Goal: Task Accomplishment & Management: Use online tool/utility

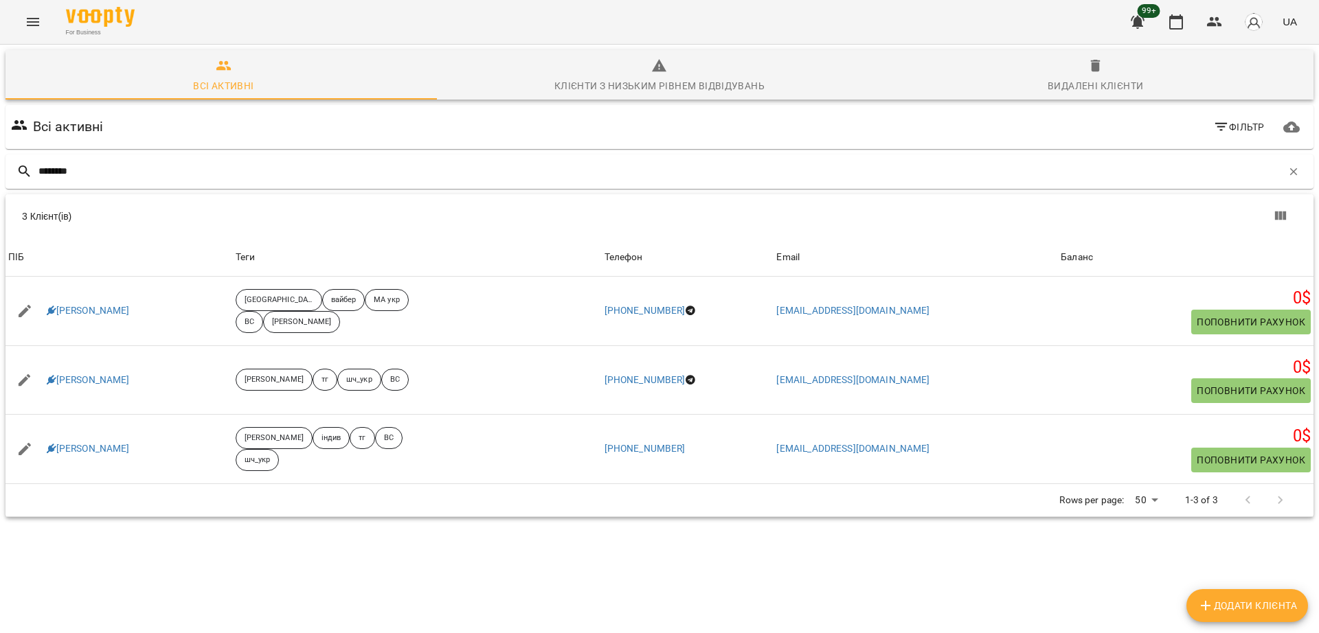
click at [190, 155] on div "********" at bounding box center [659, 172] width 1308 height 34
drag, startPoint x: 137, startPoint y: 180, endPoint x: 0, endPoint y: 43, distance: 193.8
click at [0, 43] on div "For Business 99+ UA Всі активні Клієнти з низьким рівнем відвідувань Видалені к…" at bounding box center [659, 309] width 1319 height 619
paste input "*******"
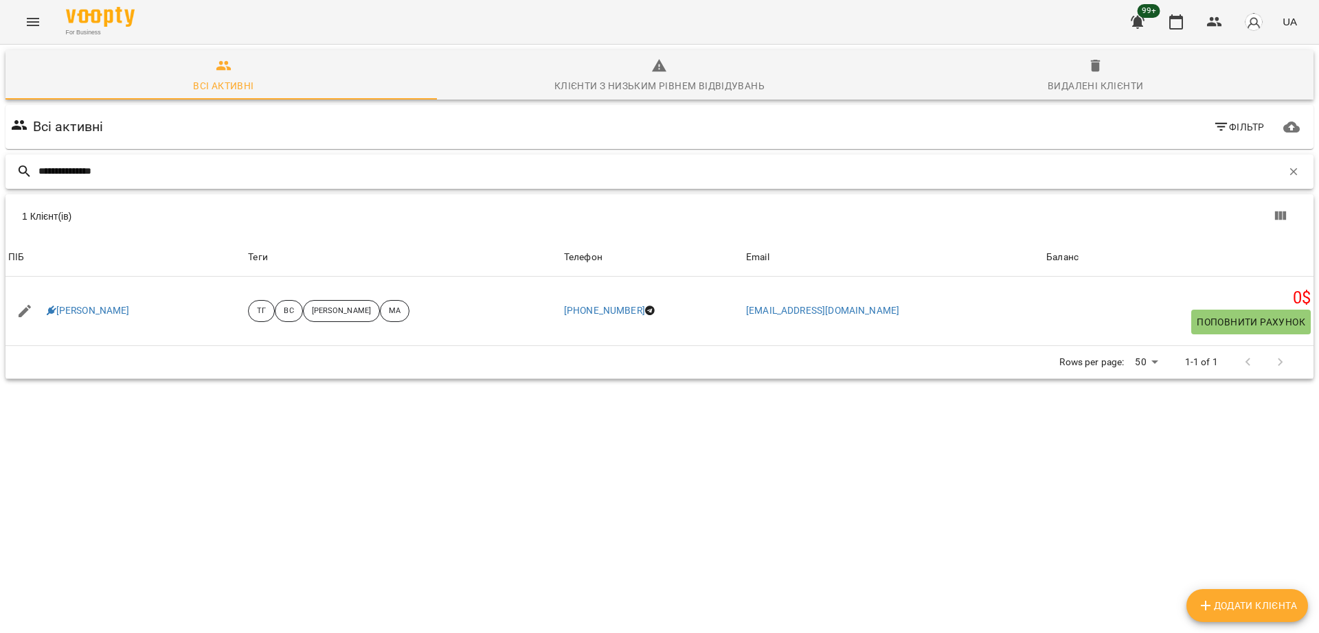
drag, startPoint x: 142, startPoint y: 170, endPoint x: 0, endPoint y: 159, distance: 141.9
click at [0, 159] on div "**********" at bounding box center [659, 263] width 1325 height 442
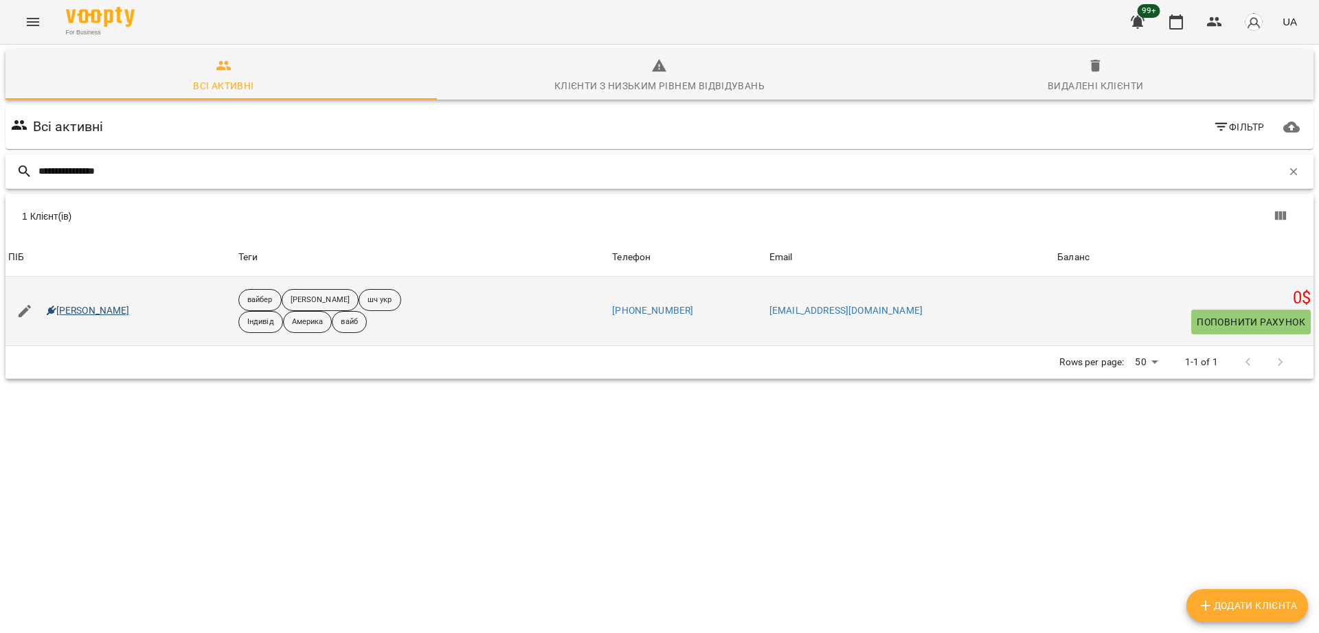
type input "**********"
click at [63, 311] on link "[PERSON_NAME]" at bounding box center [88, 311] width 83 height 14
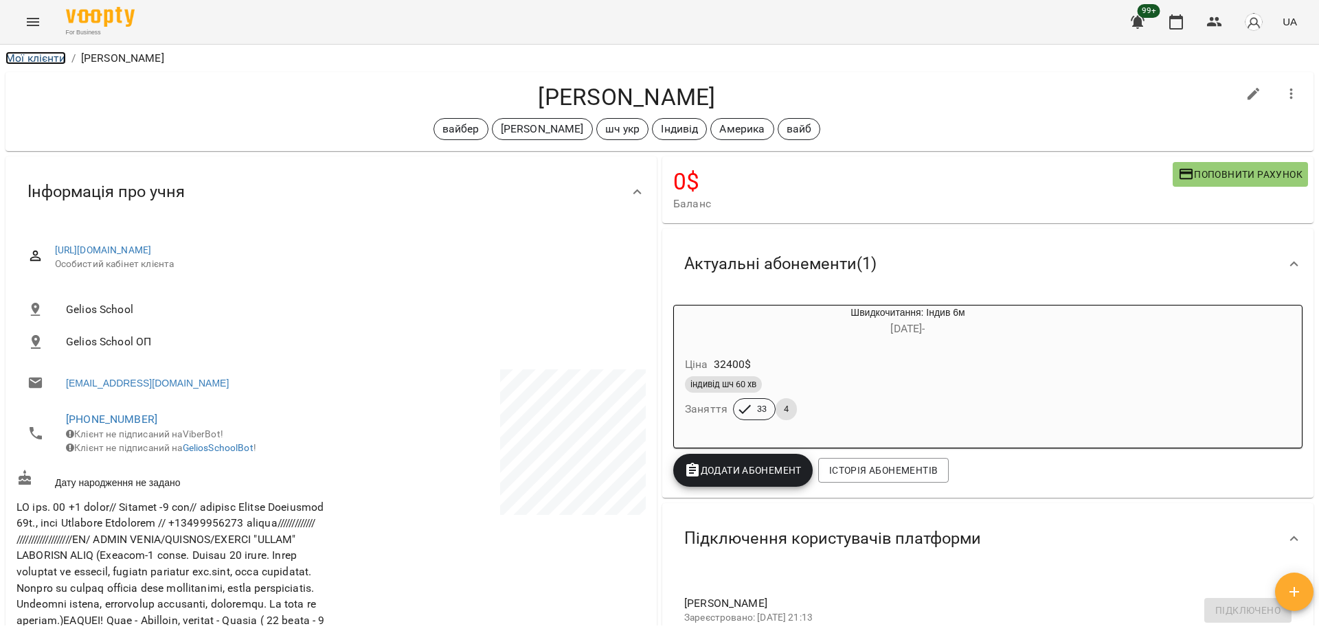
click at [19, 54] on link "Мої клієнти" at bounding box center [35, 58] width 60 height 13
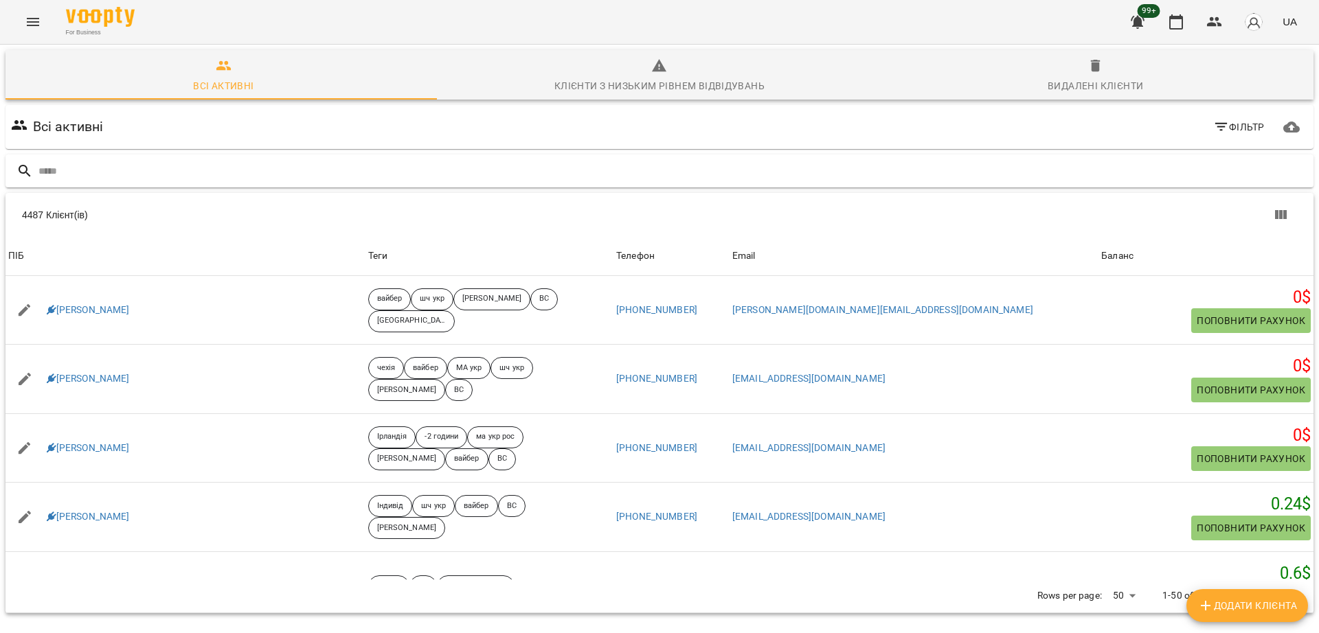
drag, startPoint x: 81, startPoint y: 189, endPoint x: 92, endPoint y: 166, distance: 25.8
click at [92, 166] on div at bounding box center [660, 171] width 1314 height 39
click at [92, 166] on input "text" at bounding box center [673, 171] width 1270 height 23
paste input "*********"
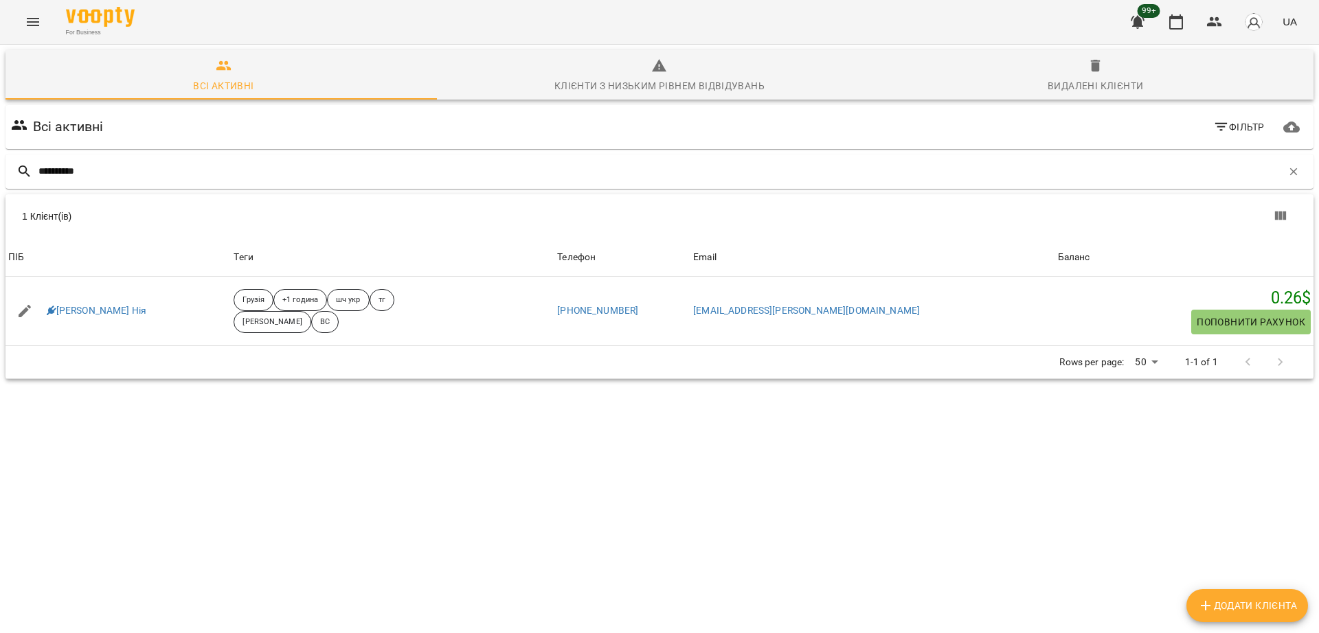
click at [291, 346] on div "1 Клієнт(ів) ПІБ Теги Телефон Email Баланс ПІБ [PERSON_NAME] [PERSON_NAME] +1 г…" at bounding box center [659, 292] width 1308 height 108
drag, startPoint x: 92, startPoint y: 183, endPoint x: 98, endPoint y: 177, distance: 7.8
click at [98, 177] on div "*********" at bounding box center [659, 172] width 1308 height 34
drag, startPoint x: 98, startPoint y: 177, endPoint x: 0, endPoint y: 132, distance: 107.6
click at [0, 132] on div "Всі активні Клієнти з низьким рівнем відвідувань Видалені клієнти Всі активні Ф…" at bounding box center [659, 263] width 1325 height 442
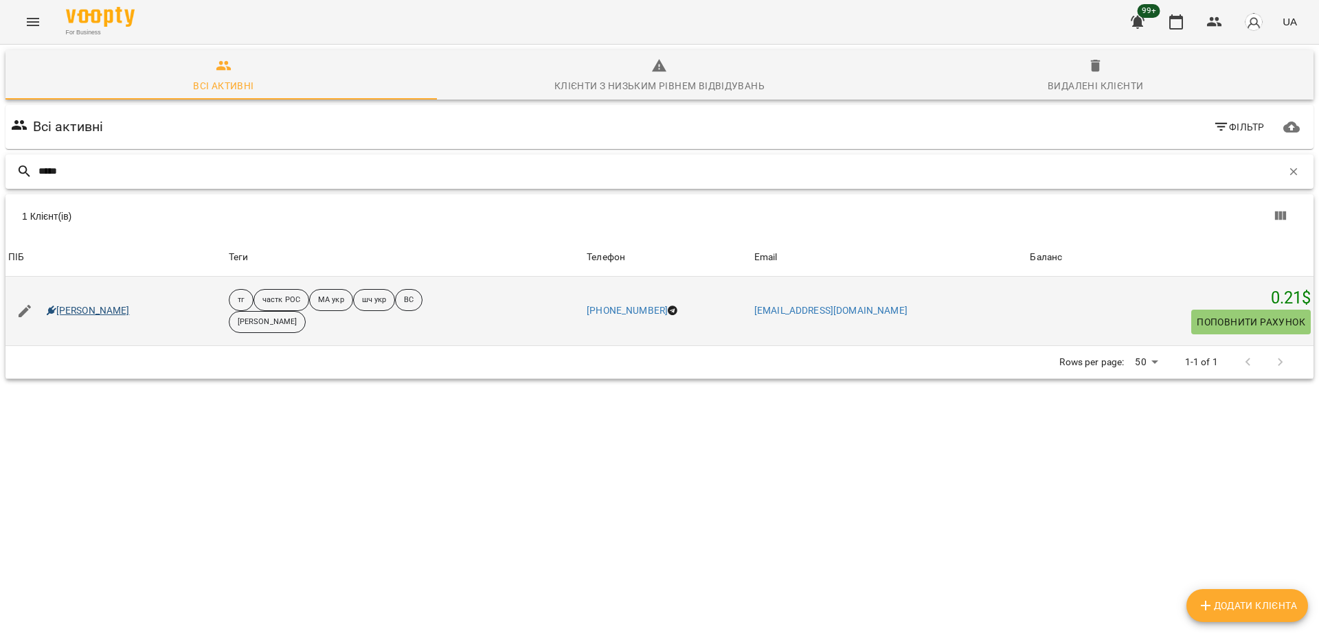
type input "*****"
click at [76, 305] on link "[PERSON_NAME]" at bounding box center [88, 311] width 83 height 14
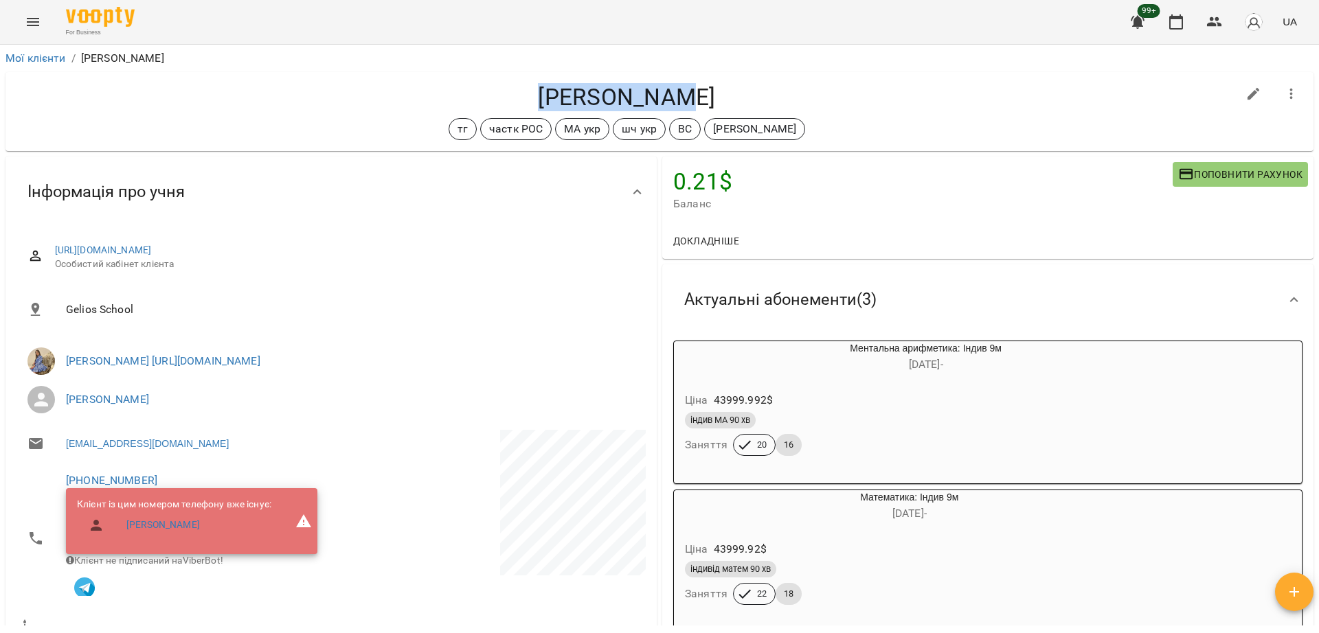
drag, startPoint x: 555, startPoint y: 89, endPoint x: 688, endPoint y: 90, distance: 133.3
click at [688, 90] on h4 "[PERSON_NAME]" at bounding box center [626, 97] width 1221 height 28
copy h4 "[PERSON_NAME]"
click at [0, 185] on div "Мої клієнти / [PERSON_NAME] Тавік [PERSON_NAME] Тавік тг частк РОС МА укр шч ук…" at bounding box center [659, 361] width 1319 height 633
click at [47, 67] on div "Мої клієнти / [PERSON_NAME]" at bounding box center [660, 58] width 1314 height 22
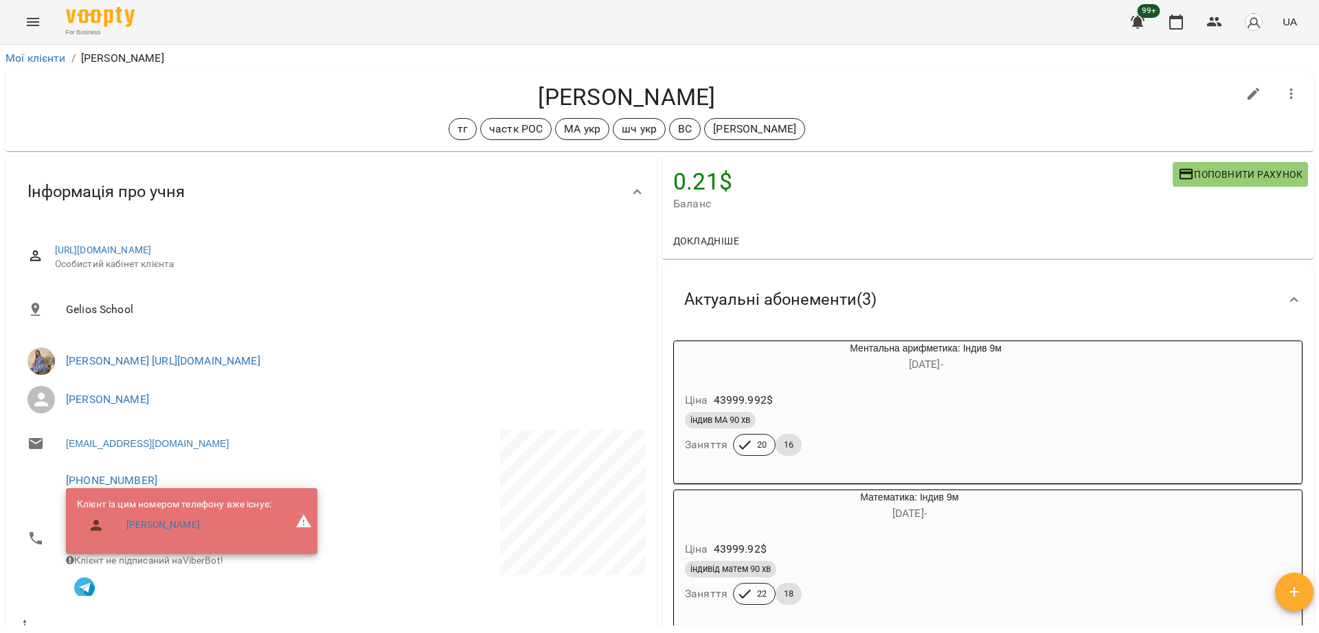
click at [47, 66] on li "Мої клієнти" at bounding box center [35, 58] width 60 height 16
click at [43, 61] on link "Мої клієнти" at bounding box center [35, 58] width 60 height 13
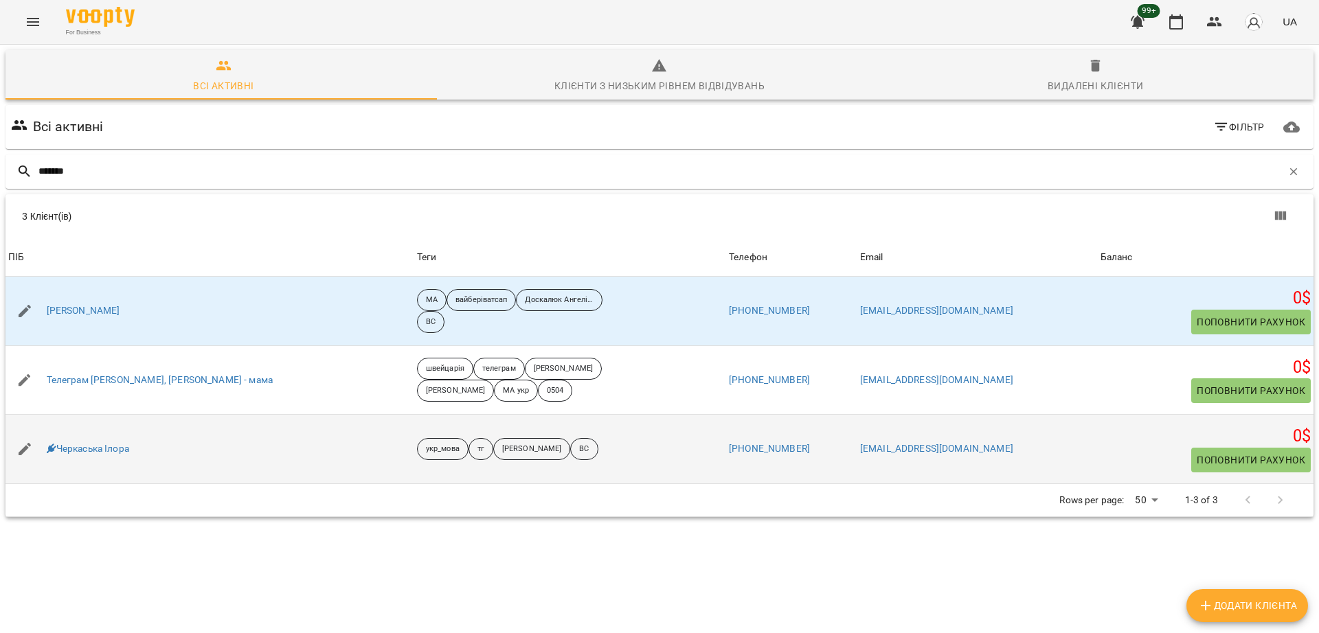
drag, startPoint x: 89, startPoint y: 443, endPoint x: 146, endPoint y: 458, distance: 58.3
click at [146, 458] on div "Черкаська Ілора" at bounding box center [209, 449] width 409 height 38
drag, startPoint x: 102, startPoint y: 453, endPoint x: 152, endPoint y: 467, distance: 52.2
click at [152, 467] on div "Черкаська Ілора" at bounding box center [209, 449] width 409 height 38
drag, startPoint x: 152, startPoint y: 467, endPoint x: 60, endPoint y: 442, distance: 94.7
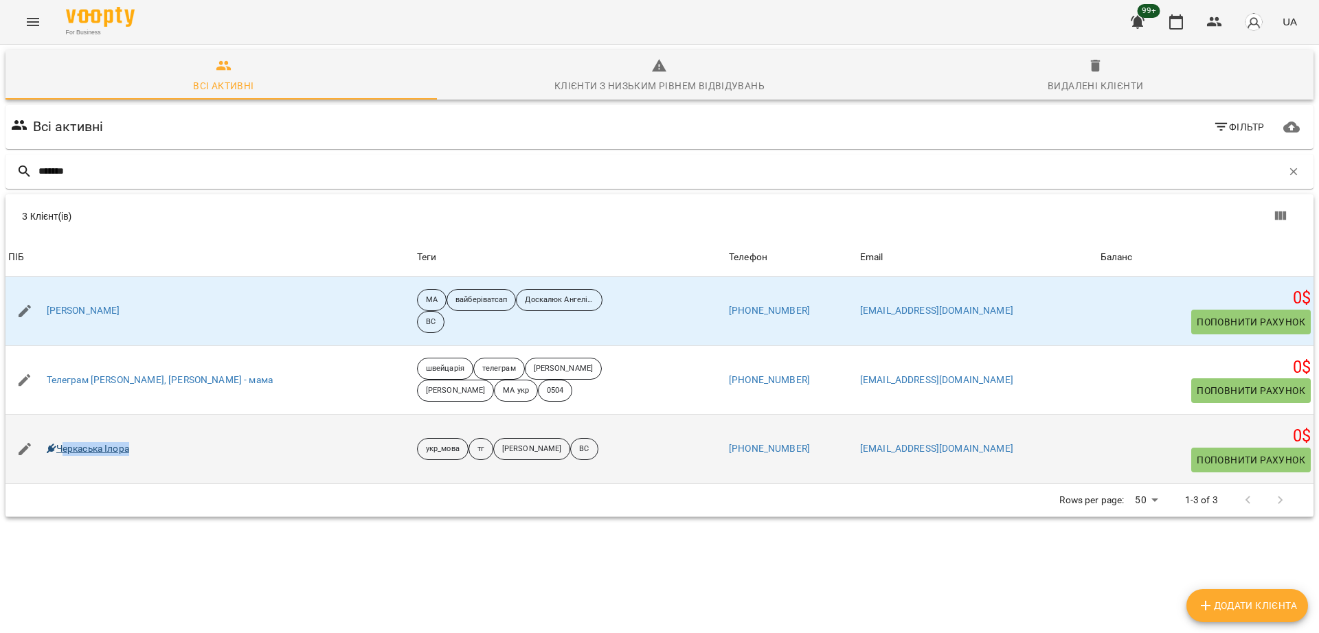
click at [60, 442] on div "Черкаська Ілора" at bounding box center [209, 449] width 409 height 38
copy link "еркаська Ілора"
click at [197, 438] on div "Черкаська Ілора" at bounding box center [209, 449] width 409 height 38
drag, startPoint x: 135, startPoint y: 466, endPoint x: 57, endPoint y: 458, distance: 78.8
click at [57, 458] on div "Черкаська Ілора" at bounding box center [209, 449] width 409 height 38
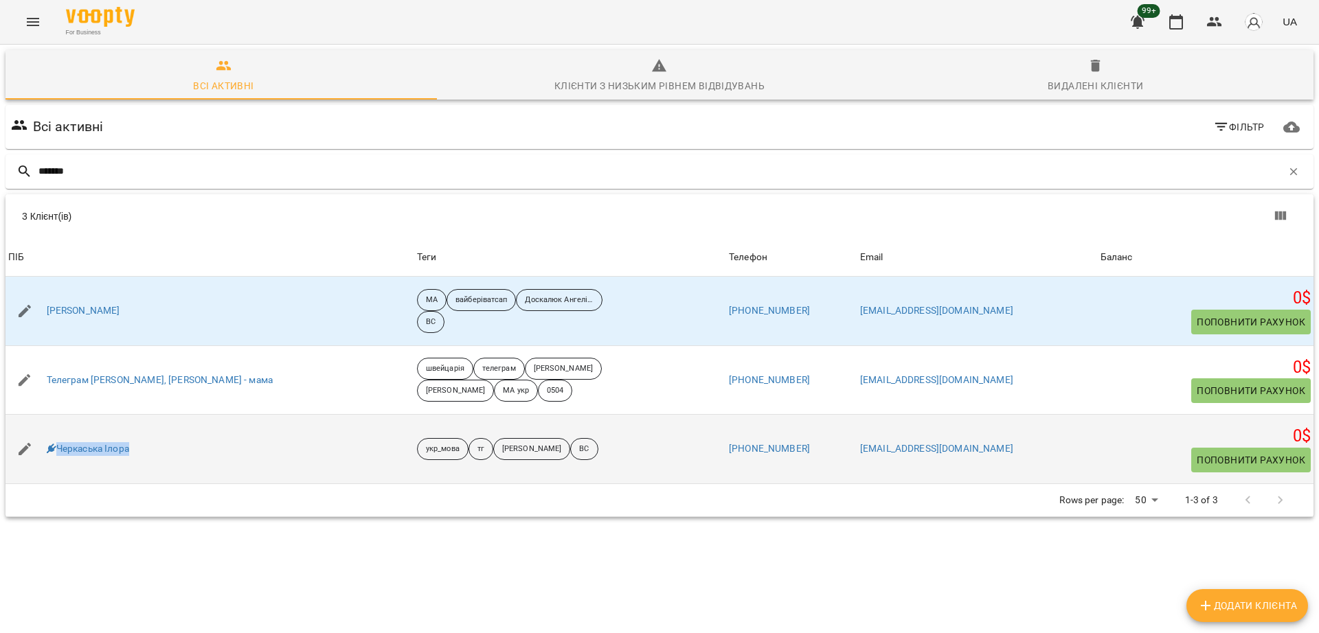
copy link "Черкаська Ілора"
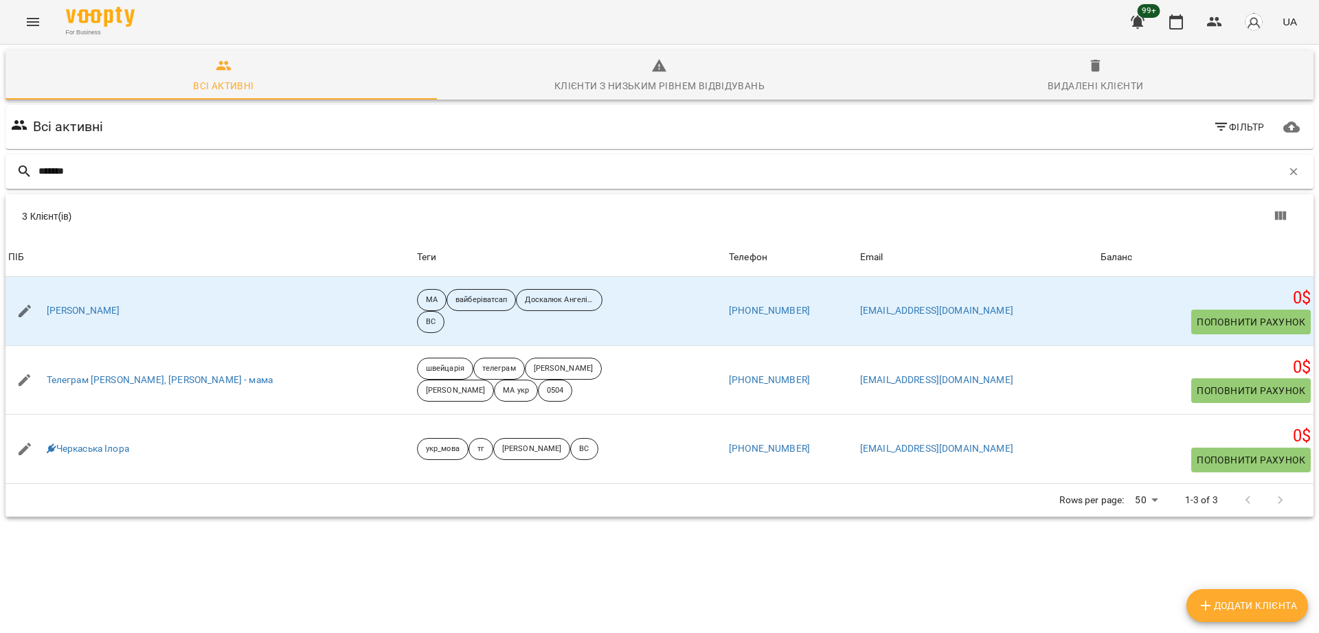
drag, startPoint x: 121, startPoint y: 183, endPoint x: 64, endPoint y: 155, distance: 63.6
click at [64, 155] on div "*******" at bounding box center [659, 172] width 1308 height 34
drag, startPoint x: 87, startPoint y: 164, endPoint x: 0, endPoint y: 101, distance: 107.3
click at [0, 101] on div "Всі активні Клієнти з низьким рівнем відвідувань Видалені клієнти Всі активні Ф…" at bounding box center [659, 332] width 1325 height 580
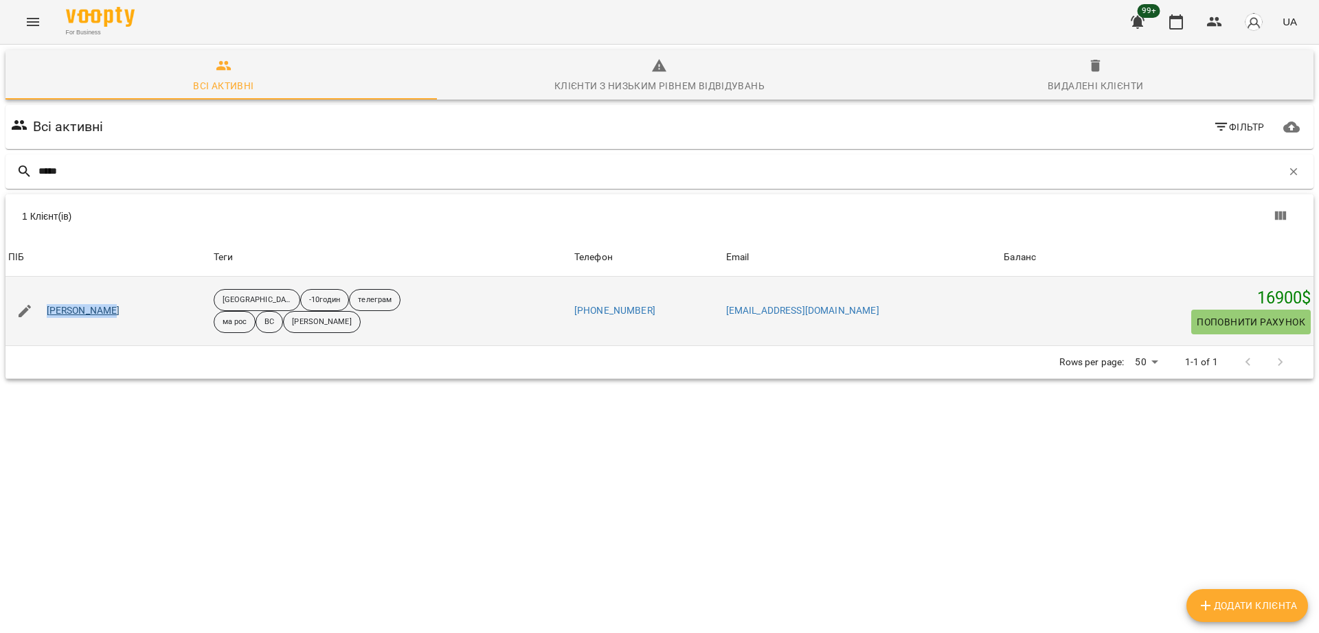
drag, startPoint x: 135, startPoint y: 317, endPoint x: 47, endPoint y: 310, distance: 88.9
click at [47, 310] on div "[PERSON_NAME]" at bounding box center [107, 311] width 205 height 38
copy link "[PERSON_NAME]"
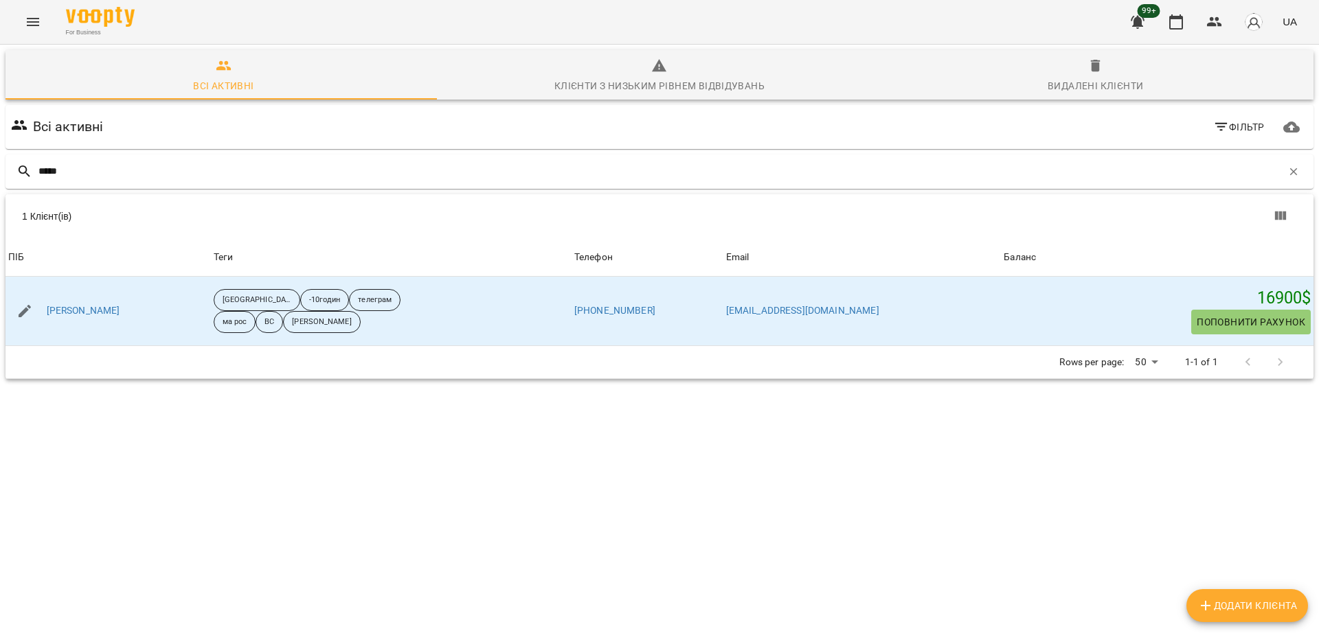
click at [289, 346] on div "1 Клієнт(ів) ПІБ Теги Телефон Email Баланс ПІБ [PERSON_NAME] США -10годин телег…" at bounding box center [659, 292] width 1308 height 108
drag, startPoint x: 87, startPoint y: 166, endPoint x: 0, endPoint y: 108, distance: 104.4
click at [0, 108] on div "Всі активні Клієнти з низьким рівнем відвідувань Видалені клієнти Всі активні Ф…" at bounding box center [659, 263] width 1325 height 442
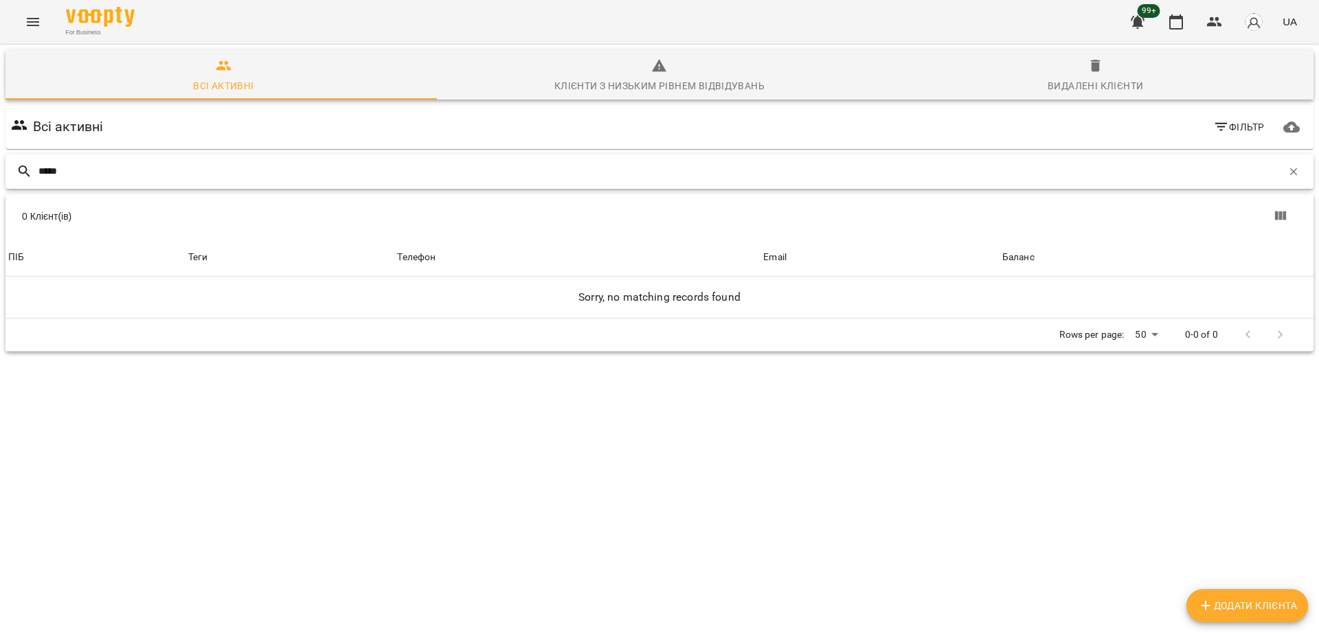
click at [45, 175] on input "*****" at bounding box center [659, 171] width 1243 height 23
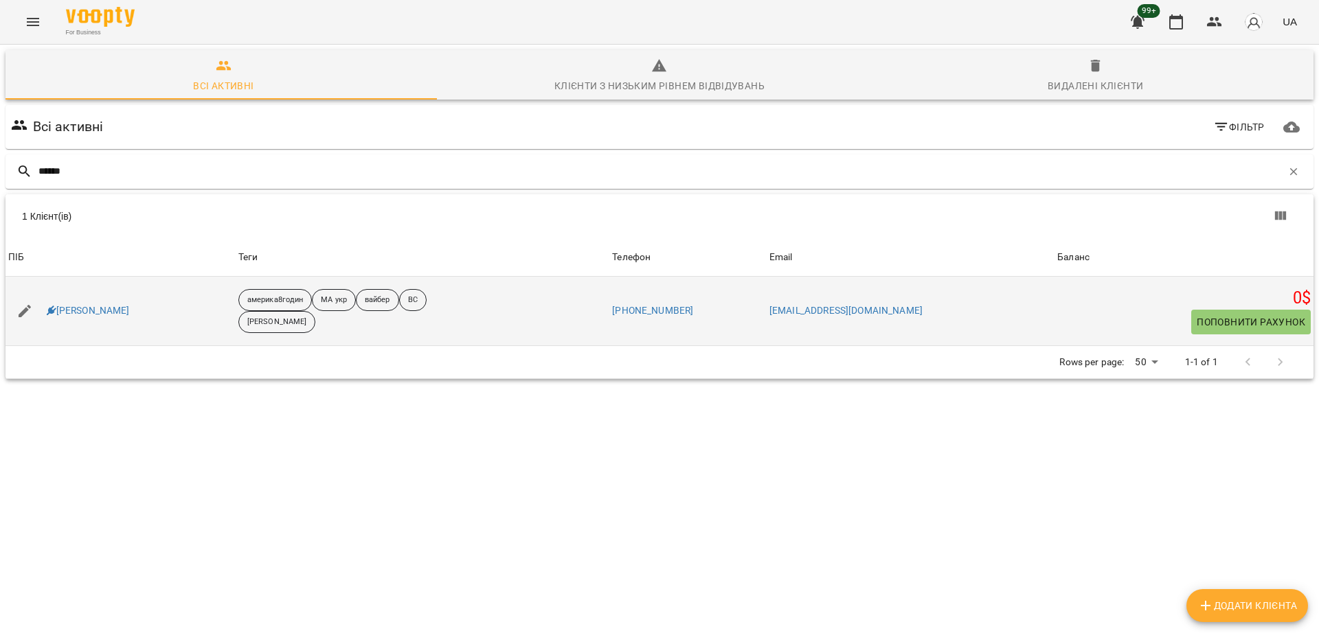
drag, startPoint x: 167, startPoint y: 333, endPoint x: 61, endPoint y: 320, distance: 106.6
click at [61, 320] on td "[PERSON_NAME]" at bounding box center [120, 311] width 230 height 69
copy link "лата Кривинська"
click at [129, 323] on div "[PERSON_NAME]" at bounding box center [120, 311] width 230 height 38
drag, startPoint x: 157, startPoint y: 326, endPoint x: 91, endPoint y: 322, distance: 66.1
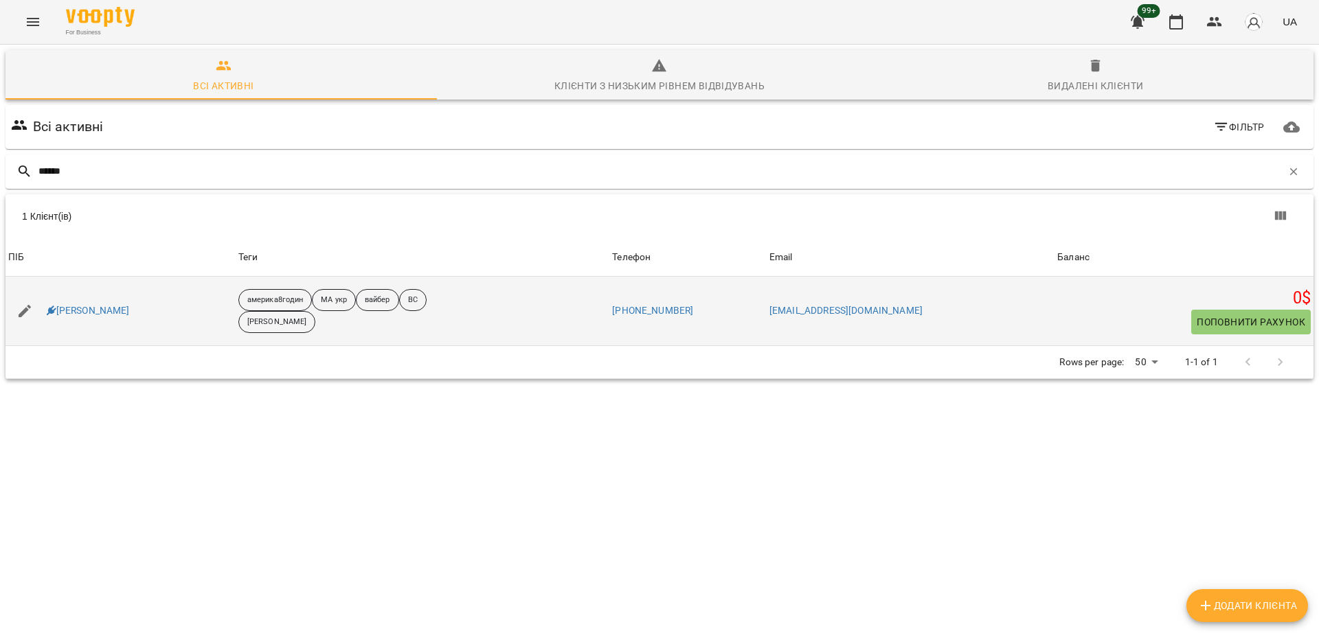
click at [91, 322] on div "[PERSON_NAME]" at bounding box center [120, 311] width 230 height 38
copy link "ривинськ"
drag, startPoint x: 164, startPoint y: 315, endPoint x: 58, endPoint y: 316, distance: 106.5
click at [58, 316] on div "[PERSON_NAME]" at bounding box center [120, 311] width 230 height 38
copy link "[PERSON_NAME]"
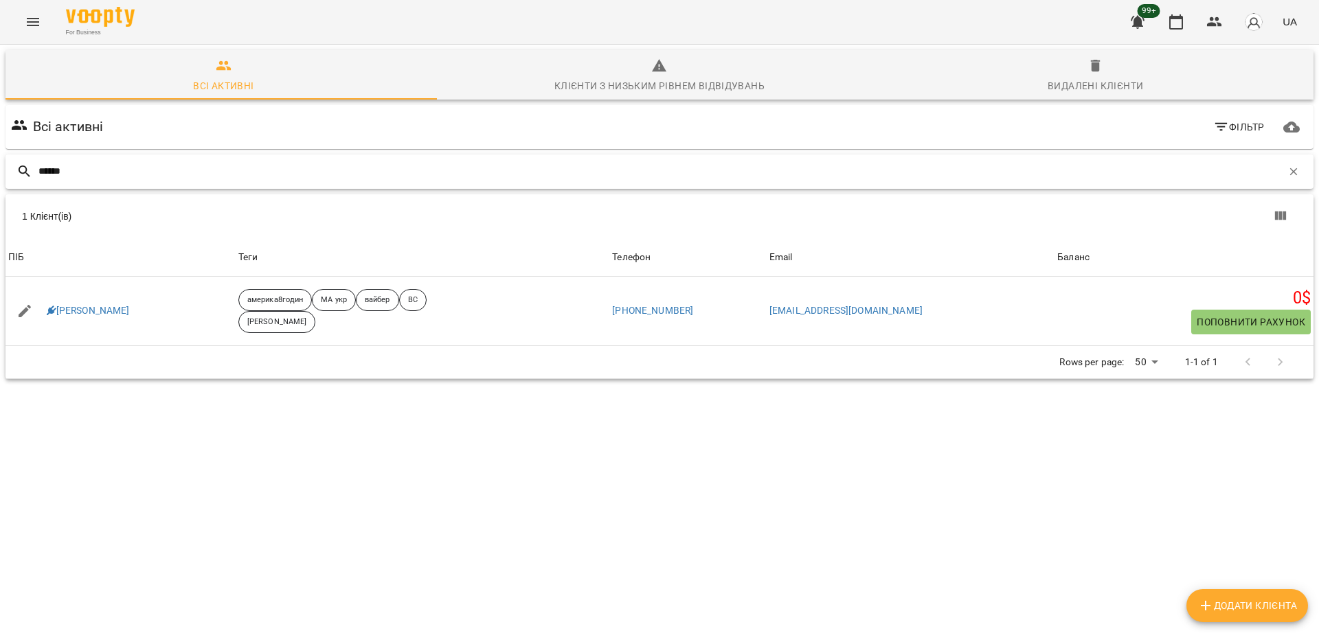
drag, startPoint x: 100, startPoint y: 181, endPoint x: 0, endPoint y: 101, distance: 127.6
click at [0, 101] on div "Всі активні Клієнти з низьким рівнем відвідувань Видалені клієнти Всі активні Ф…" at bounding box center [659, 263] width 1325 height 442
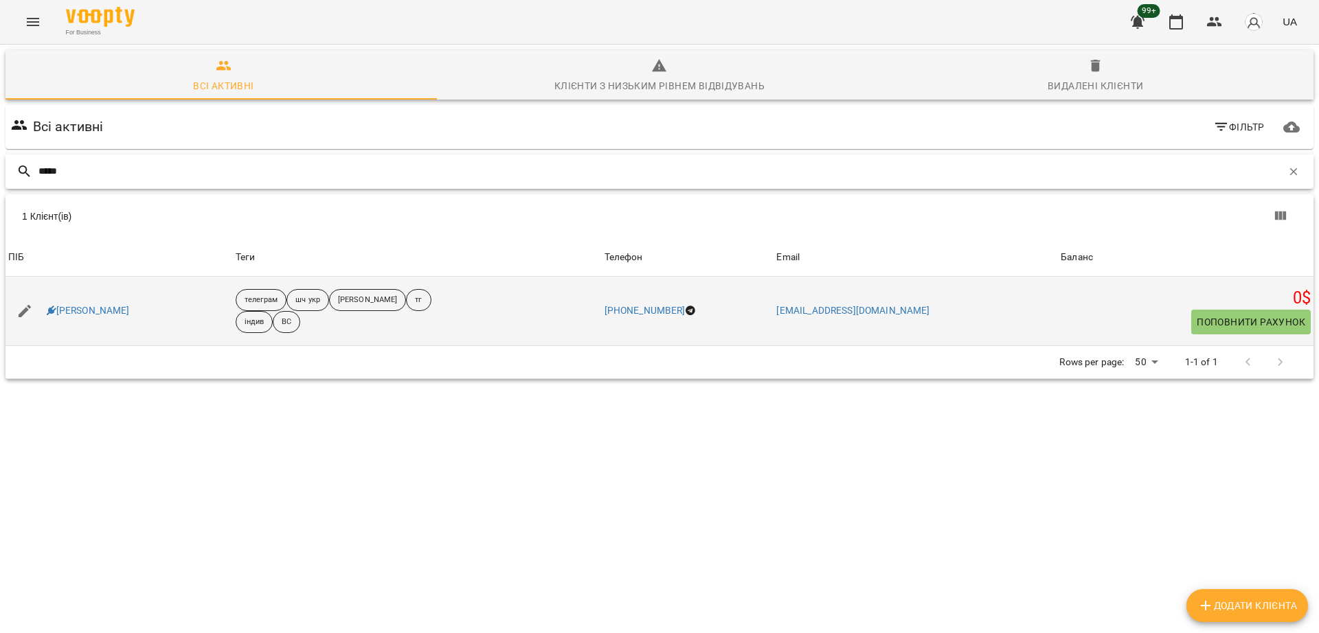
type input "*****"
drag, startPoint x: 177, startPoint y: 319, endPoint x: 54, endPoint y: 328, distance: 123.3
click at [54, 328] on div "[PERSON_NAME]" at bounding box center [118, 311] width 227 height 38
copy link "[PERSON_NAME]"
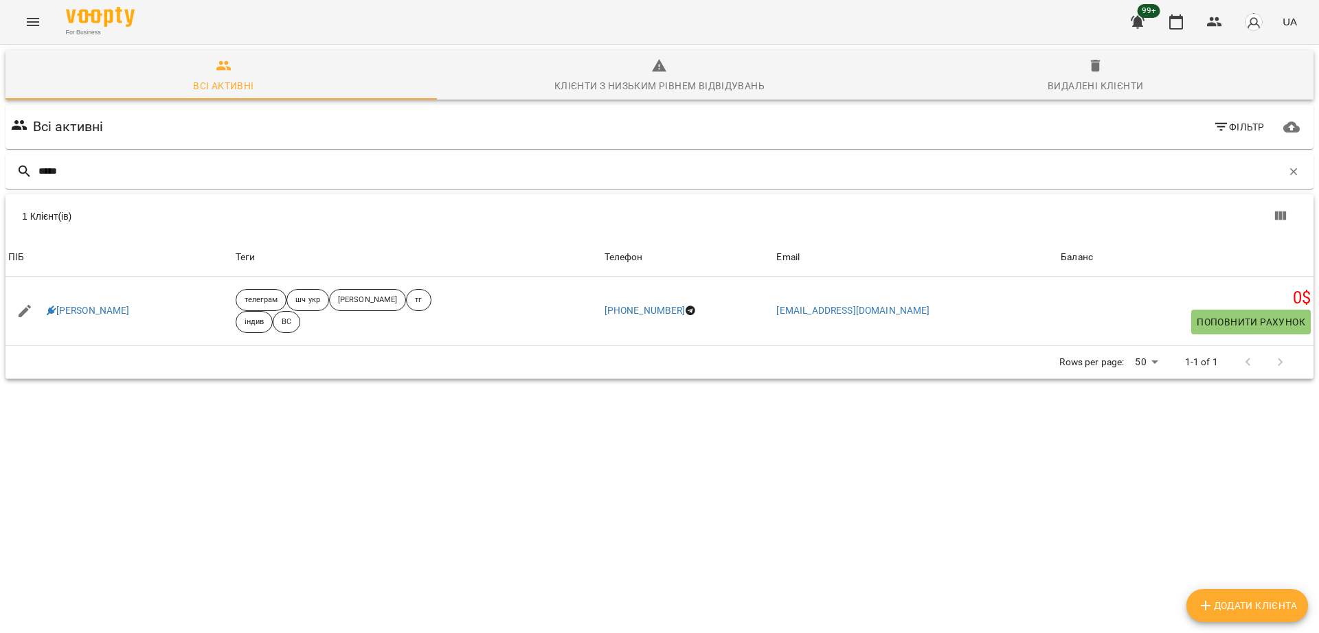
click at [248, 346] on div "1 Клієнт(ів) ПІБ Теги Телефон Email Баланс ПІБ [PERSON_NAME] Теги телеграм шч у…" at bounding box center [659, 292] width 1308 height 108
